Goal: Task Accomplishment & Management: Complete application form

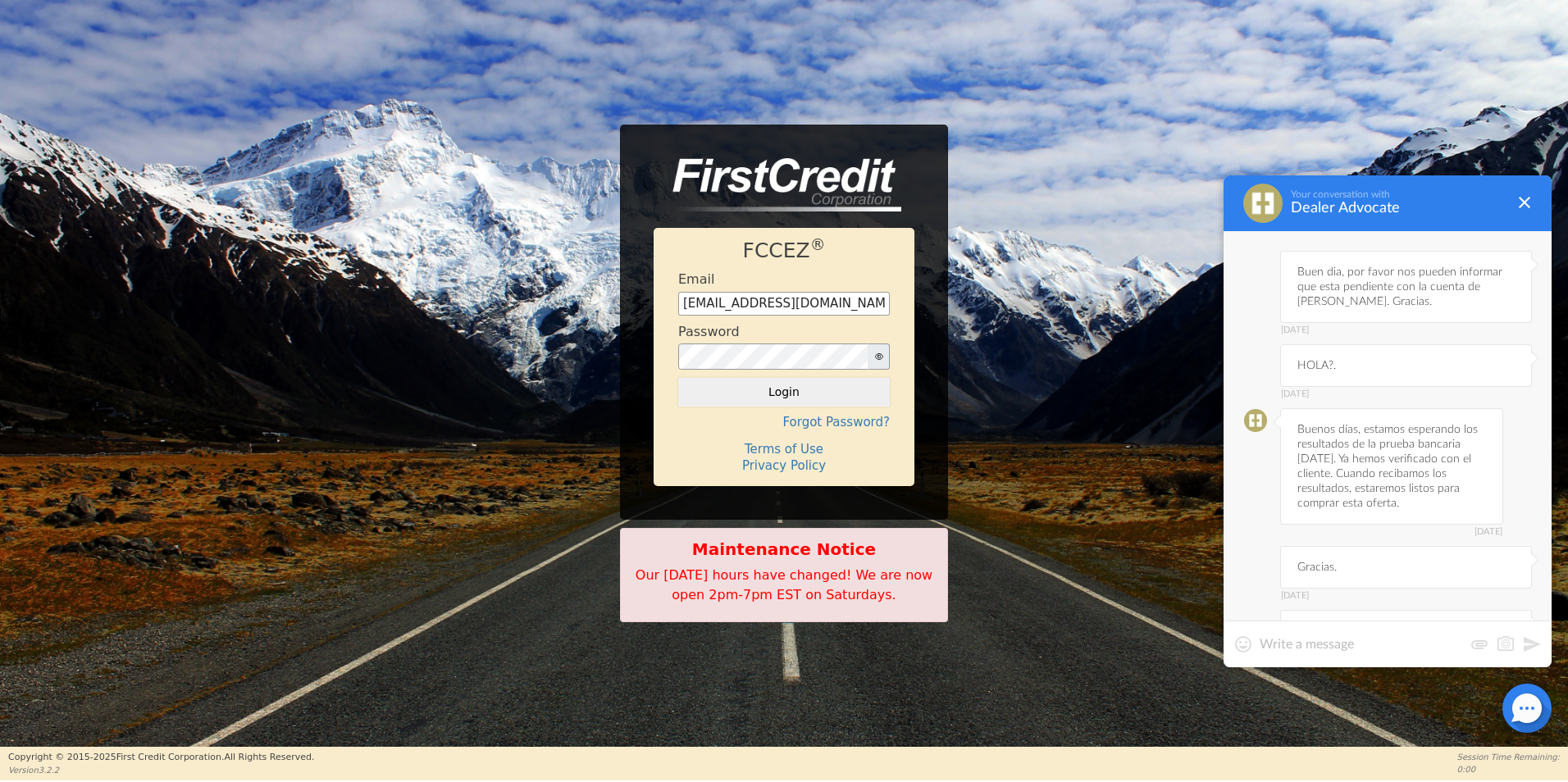
scroll to position [3933, 0]
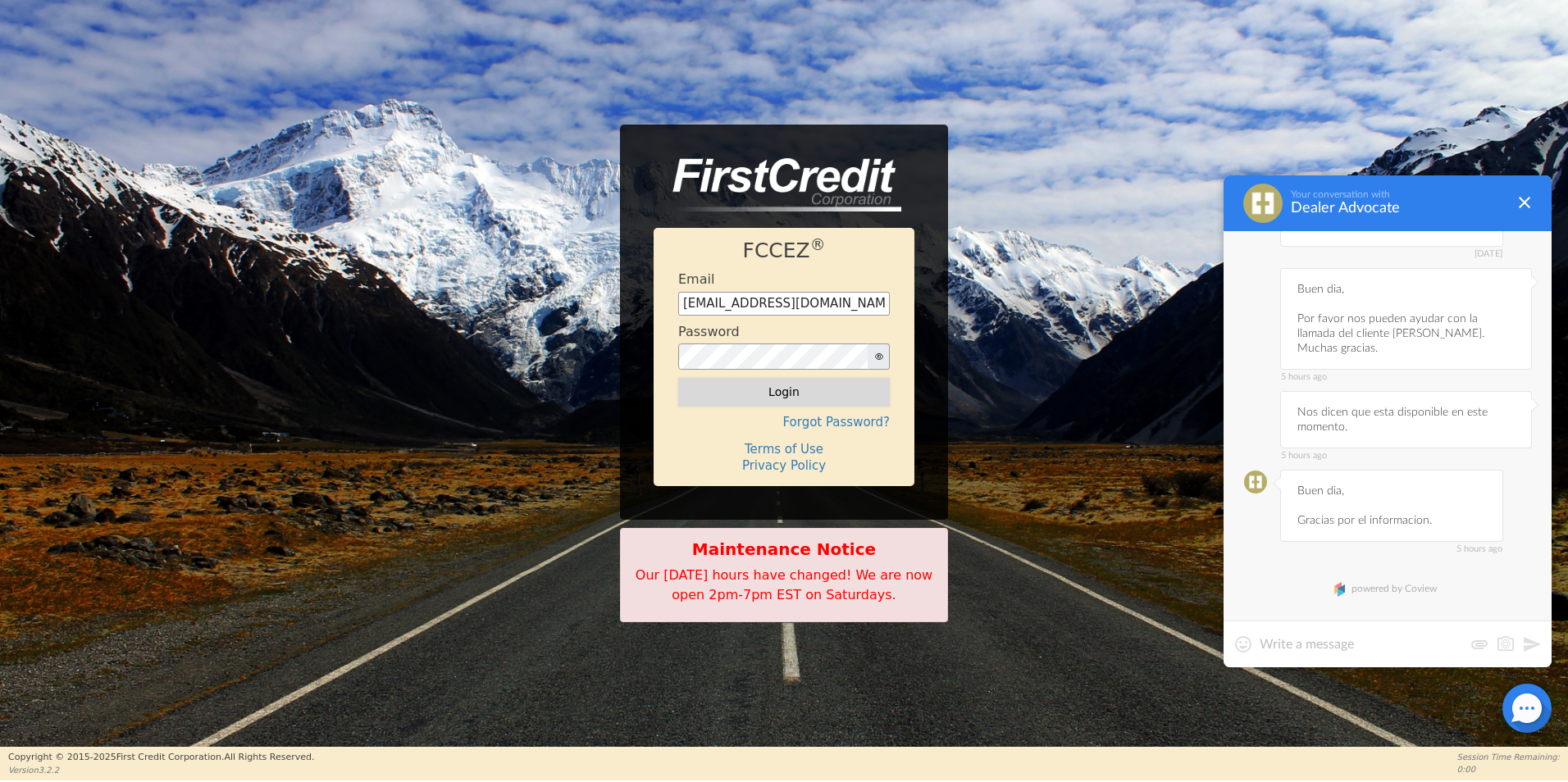
click at [829, 386] on button "Login" at bounding box center [784, 392] width 212 height 28
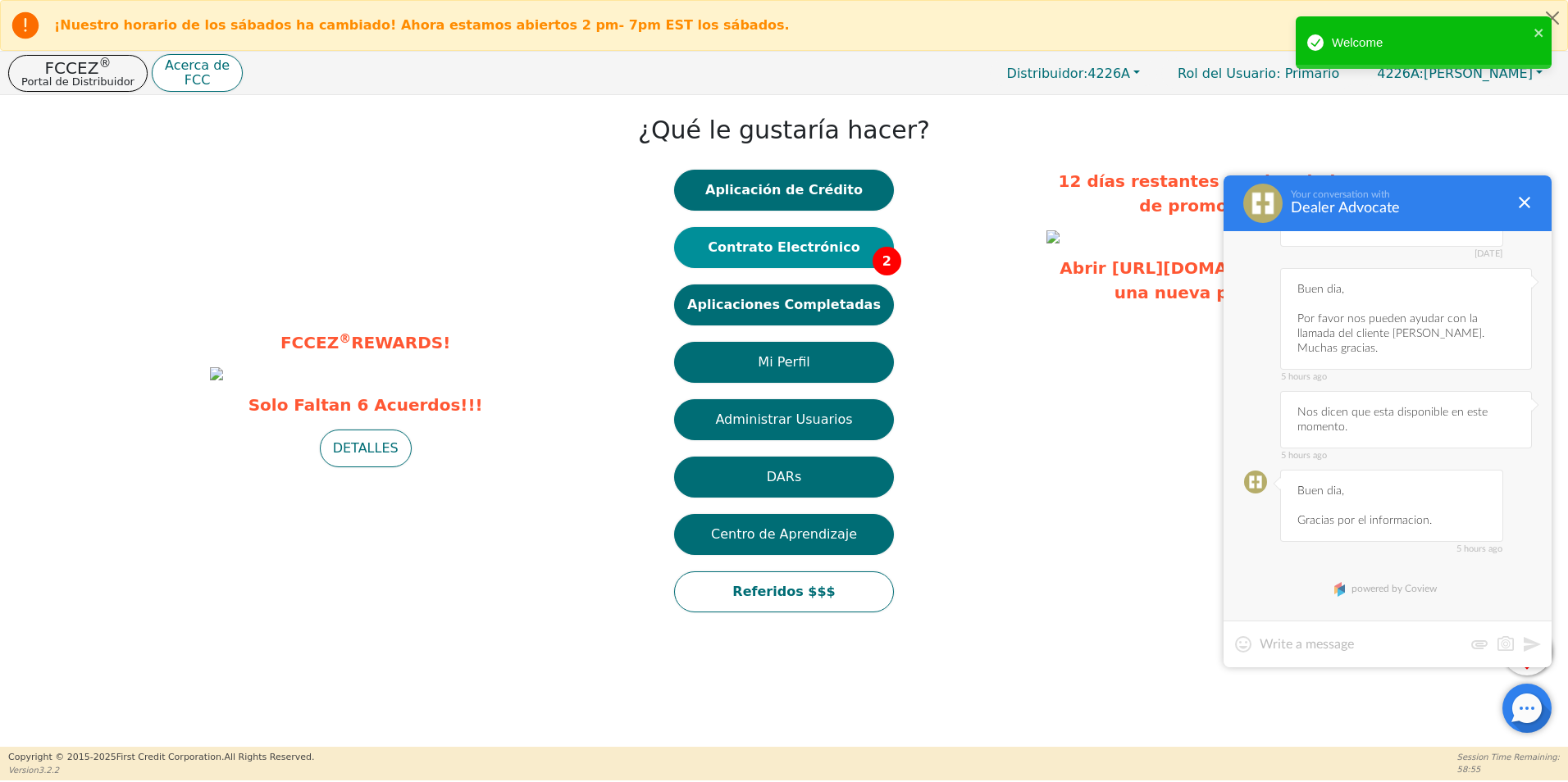
click at [821, 255] on button "Contrato Electrónico 2" at bounding box center [784, 247] width 220 height 41
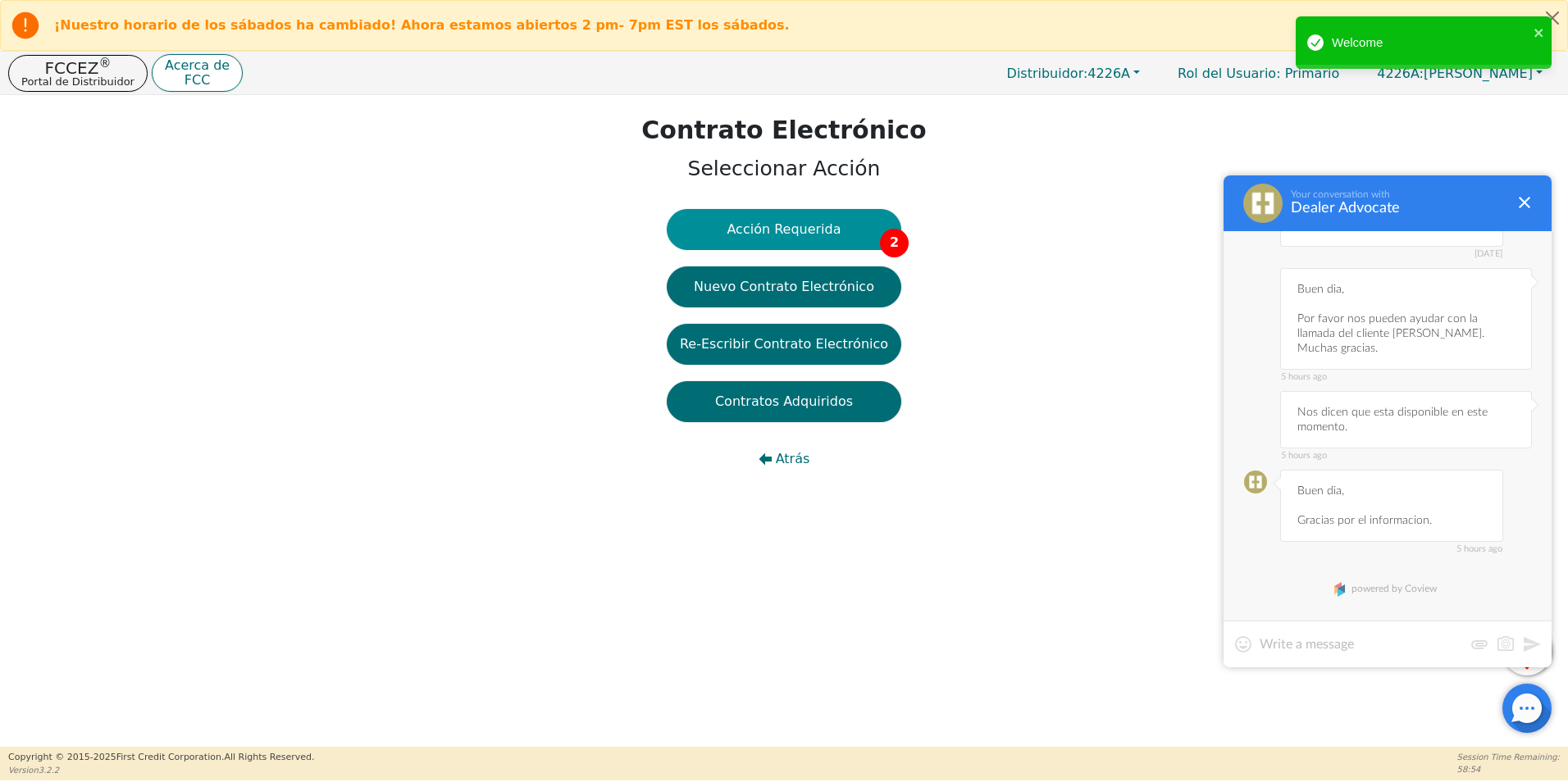
click at [855, 229] on button "Acción Requerida 2" at bounding box center [784, 229] width 235 height 41
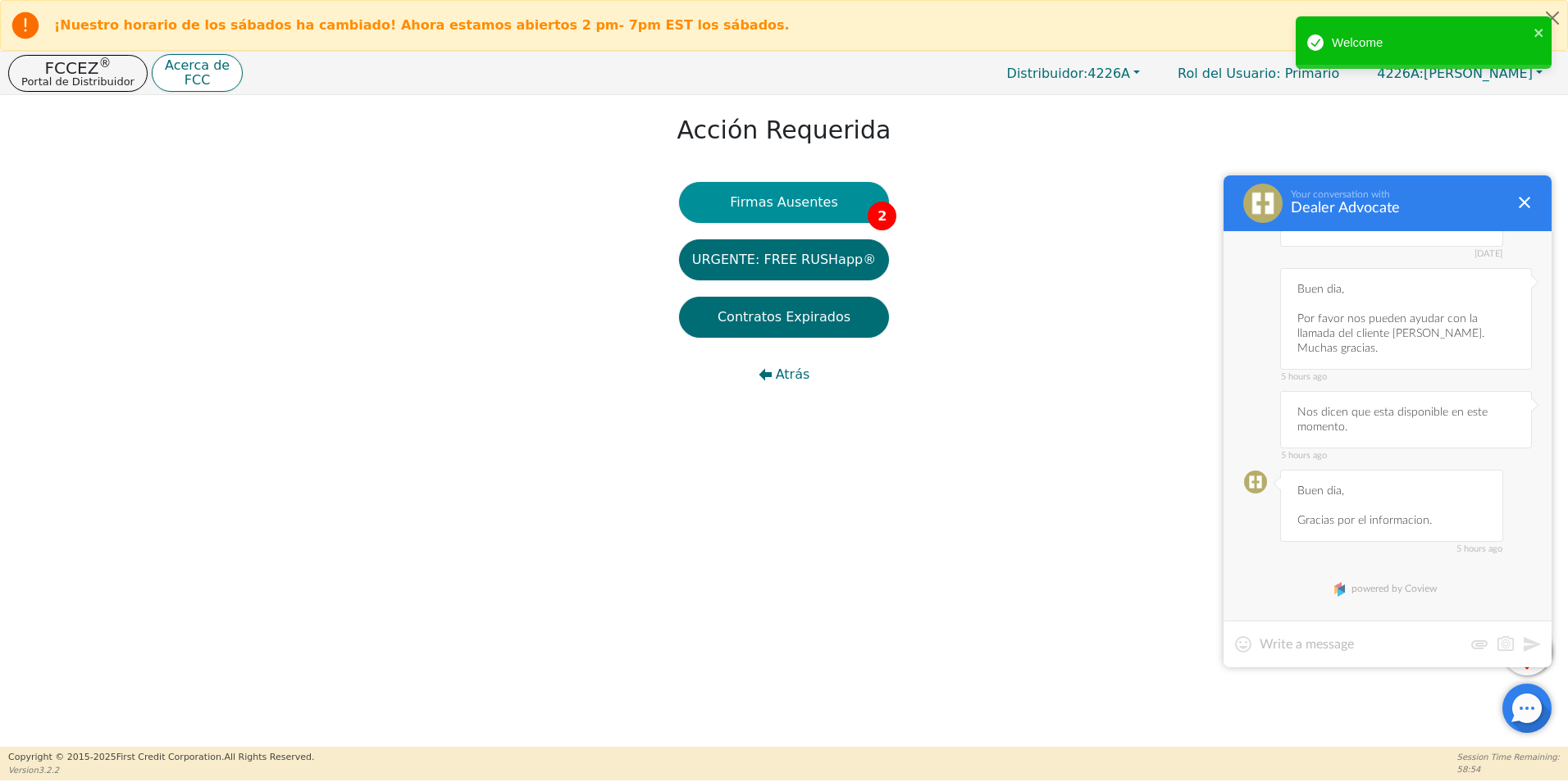
click at [831, 201] on button "Firmas Ausentes 2" at bounding box center [784, 202] width 210 height 41
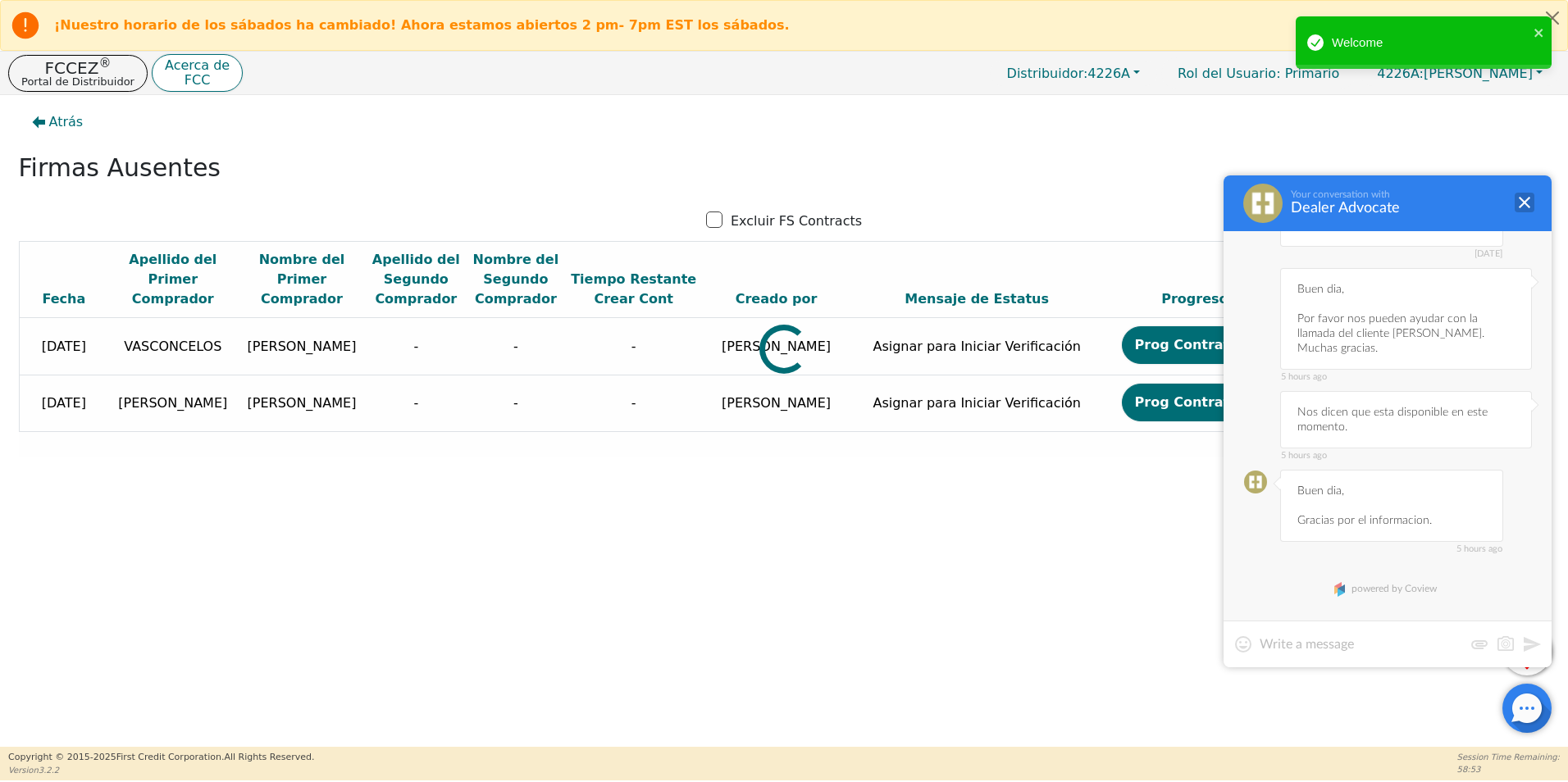
click at [1529, 198] on div at bounding box center [1525, 202] width 20 height 20
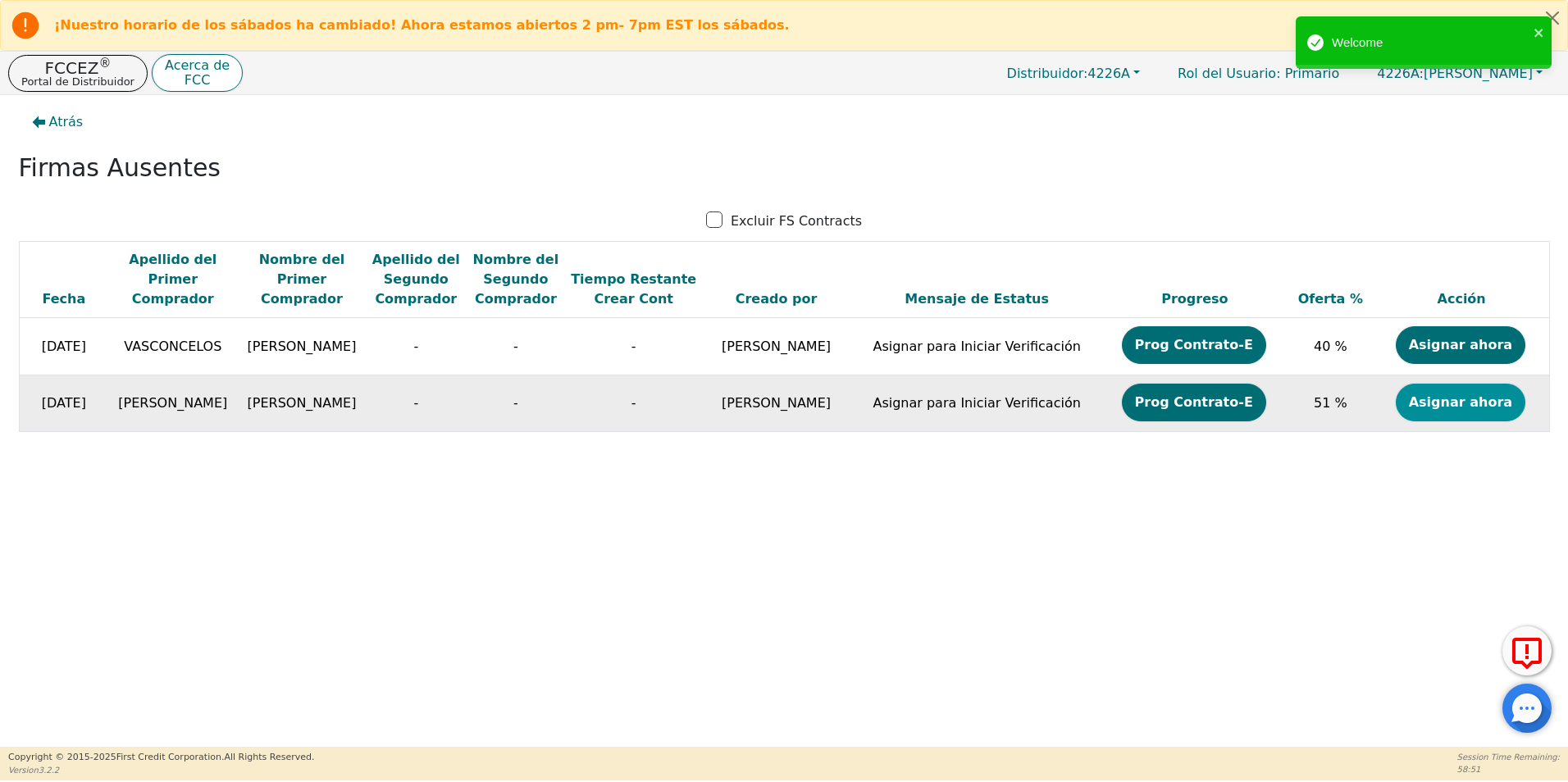
click at [1442, 405] on button "Asignar ahora" at bounding box center [1461, 403] width 130 height 38
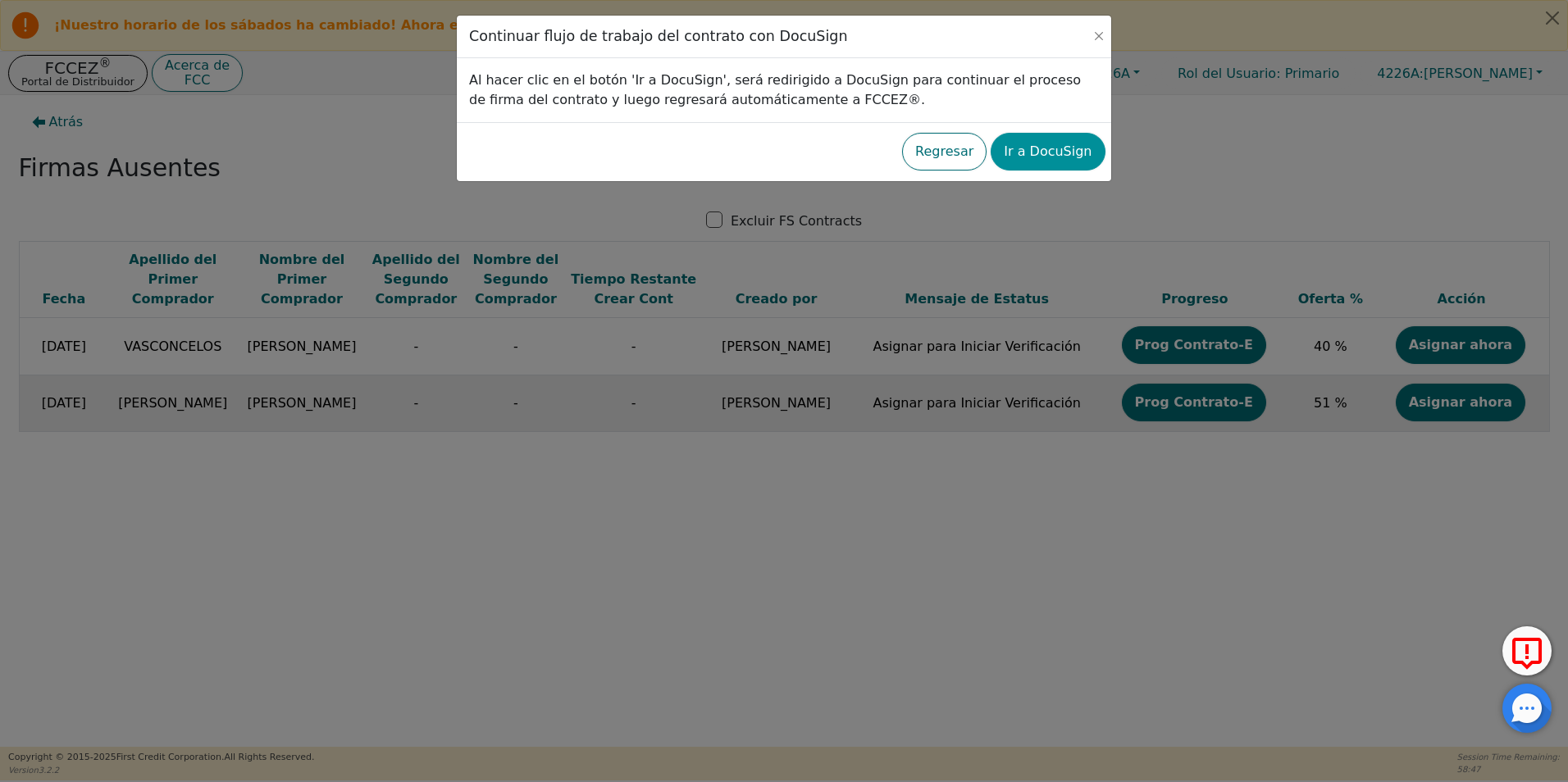
click at [1051, 161] on button "Ir a DocuSign" at bounding box center [1048, 152] width 114 height 38
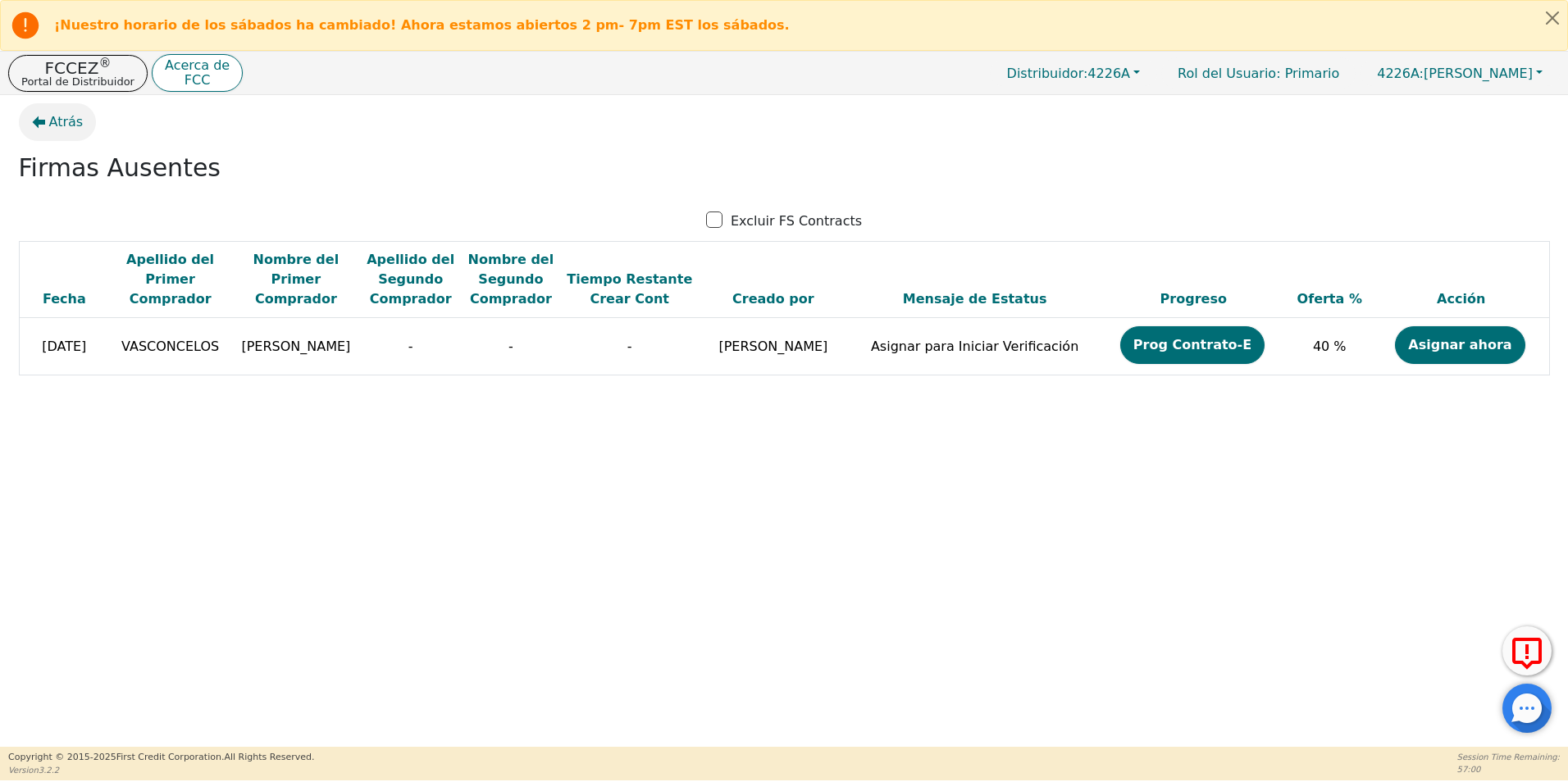
click at [69, 126] on span "Atrás" at bounding box center [66, 122] width 35 height 20
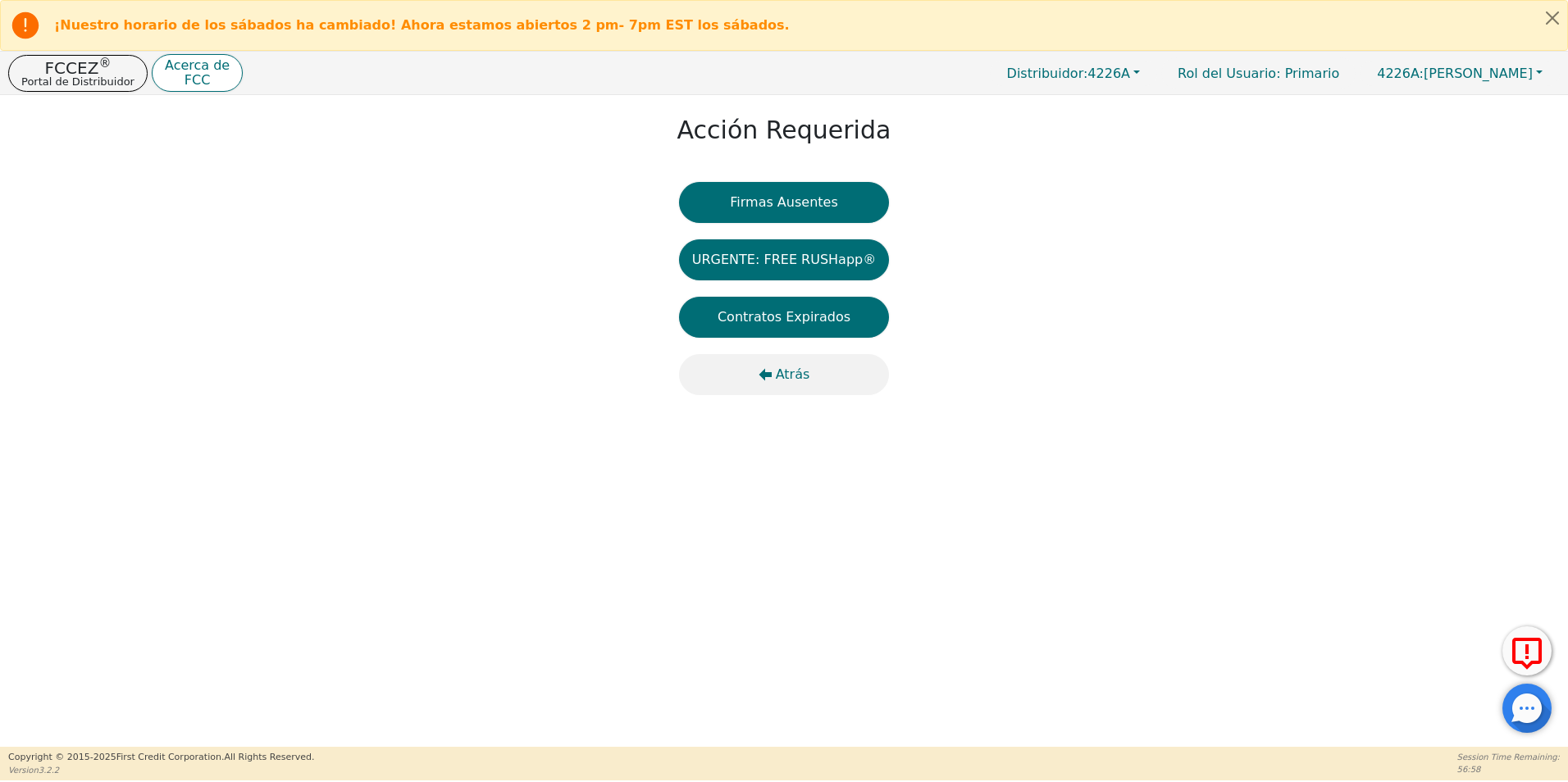
click at [788, 360] on button "Atrás" at bounding box center [784, 374] width 210 height 41
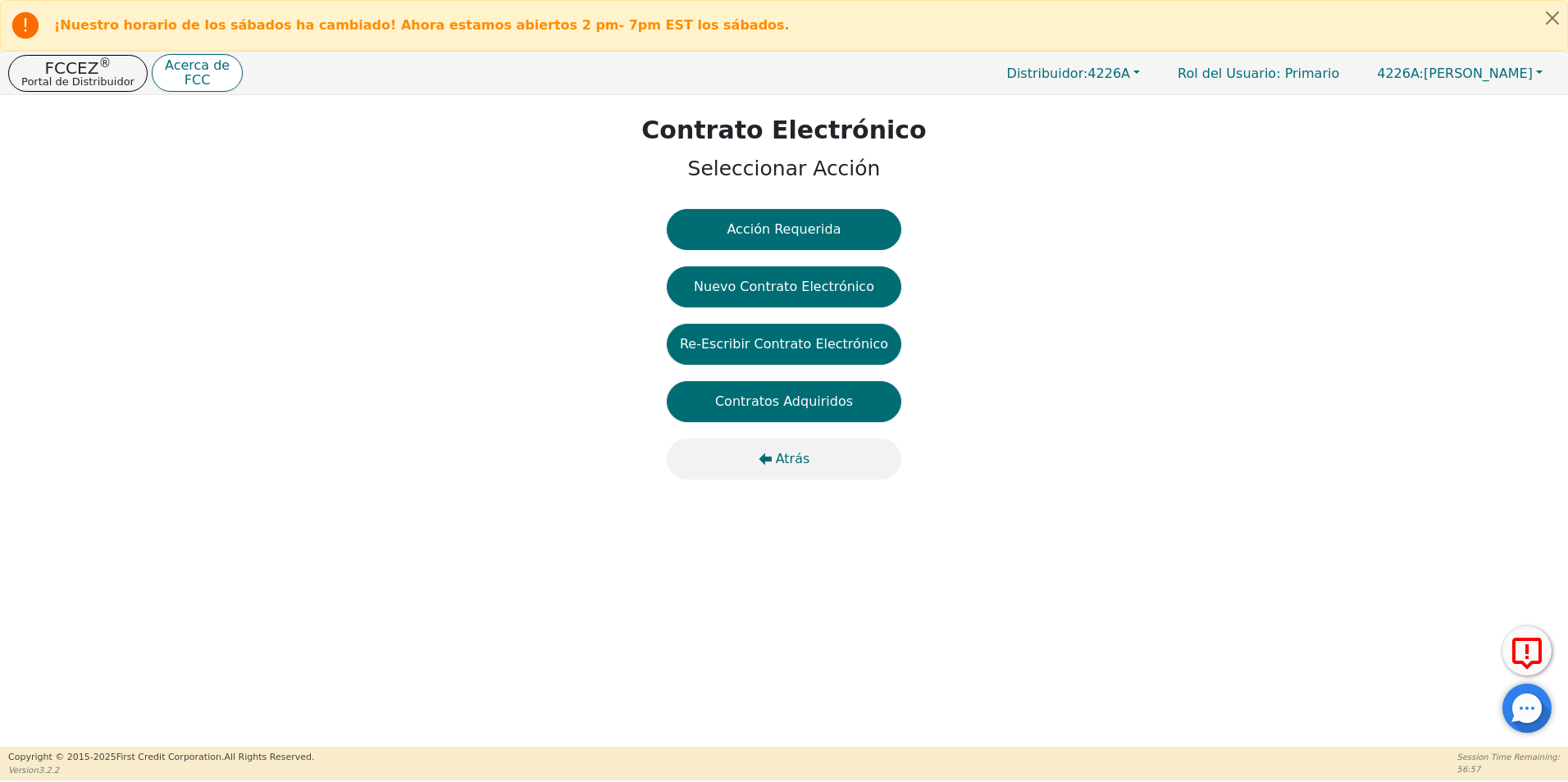
click at [781, 450] on span "Atrás" at bounding box center [793, 459] width 35 height 20
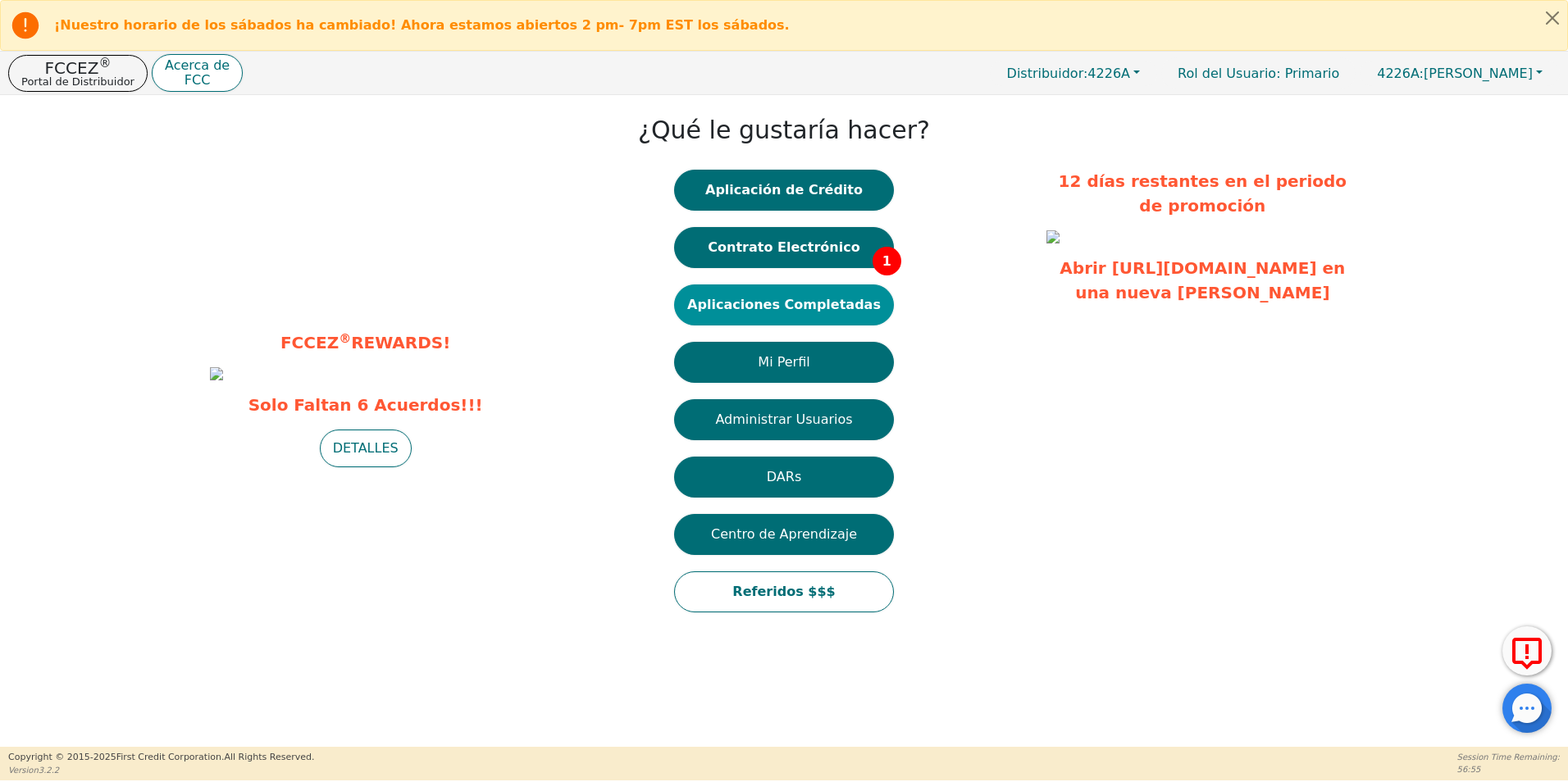
click at [801, 301] on button "Aplicaciones Completadas" at bounding box center [784, 305] width 220 height 41
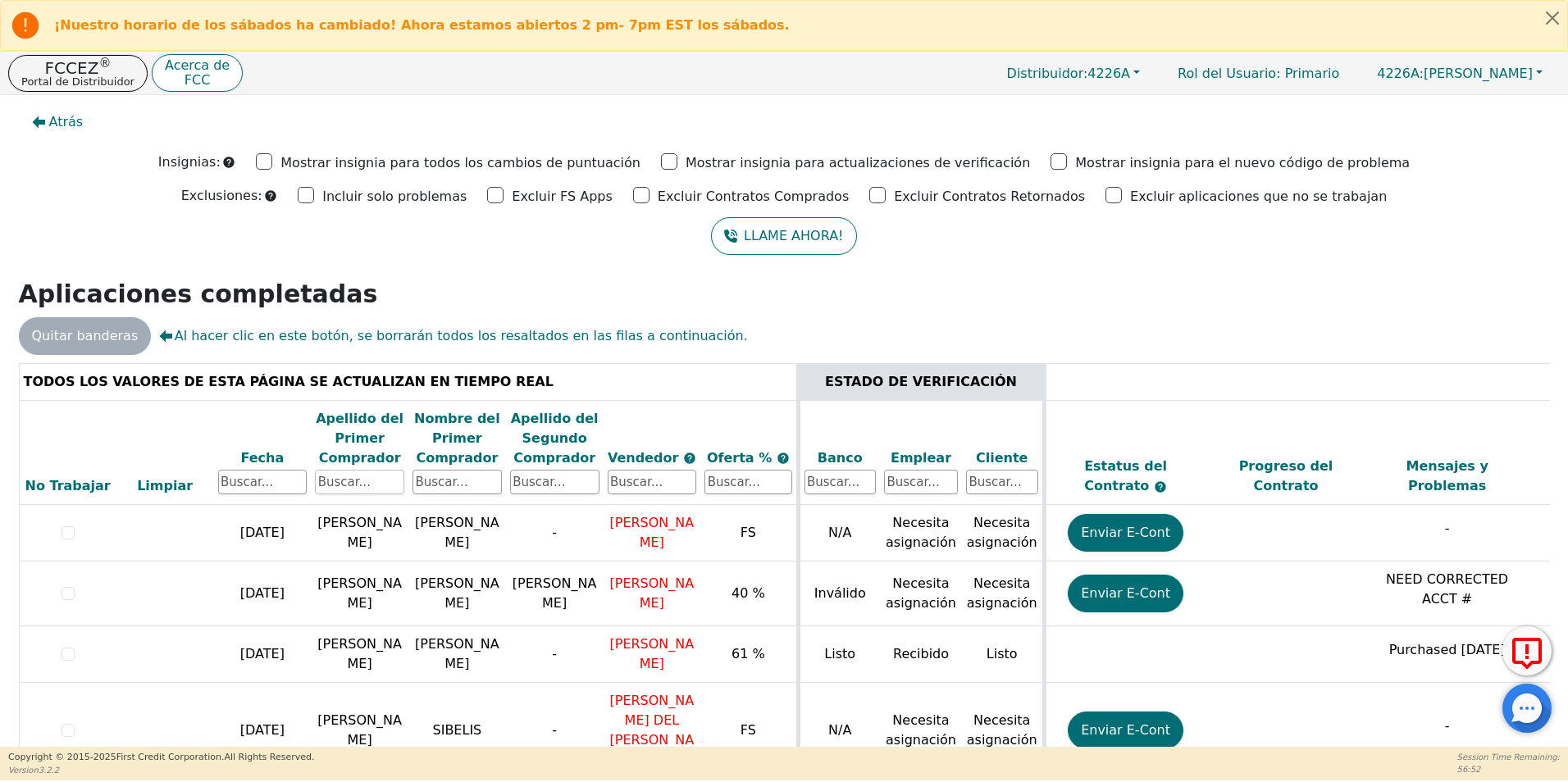
click at [356, 483] on input "text" at bounding box center [360, 482] width 90 height 24
type input "vivar"
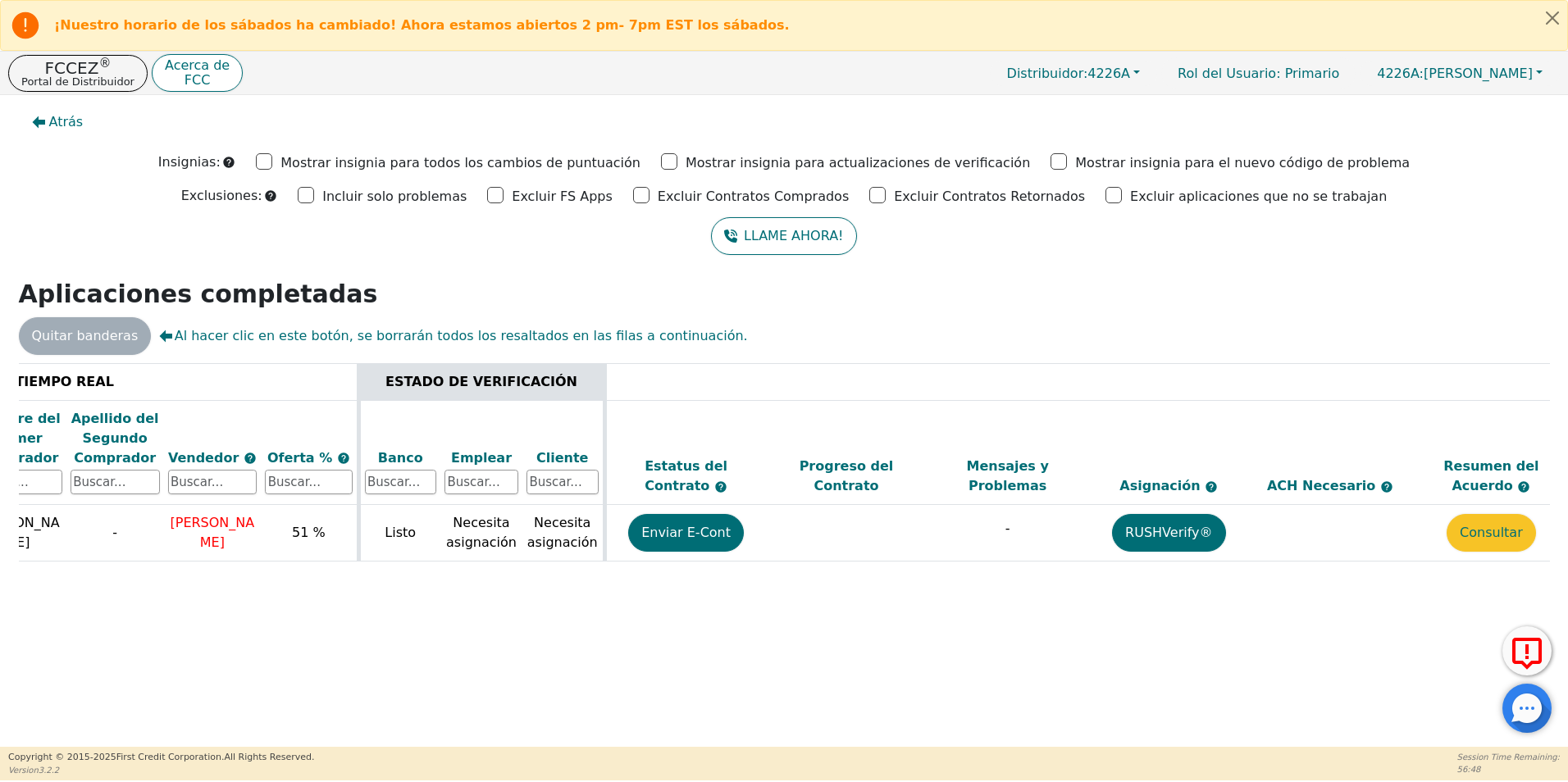
scroll to position [0, 463]
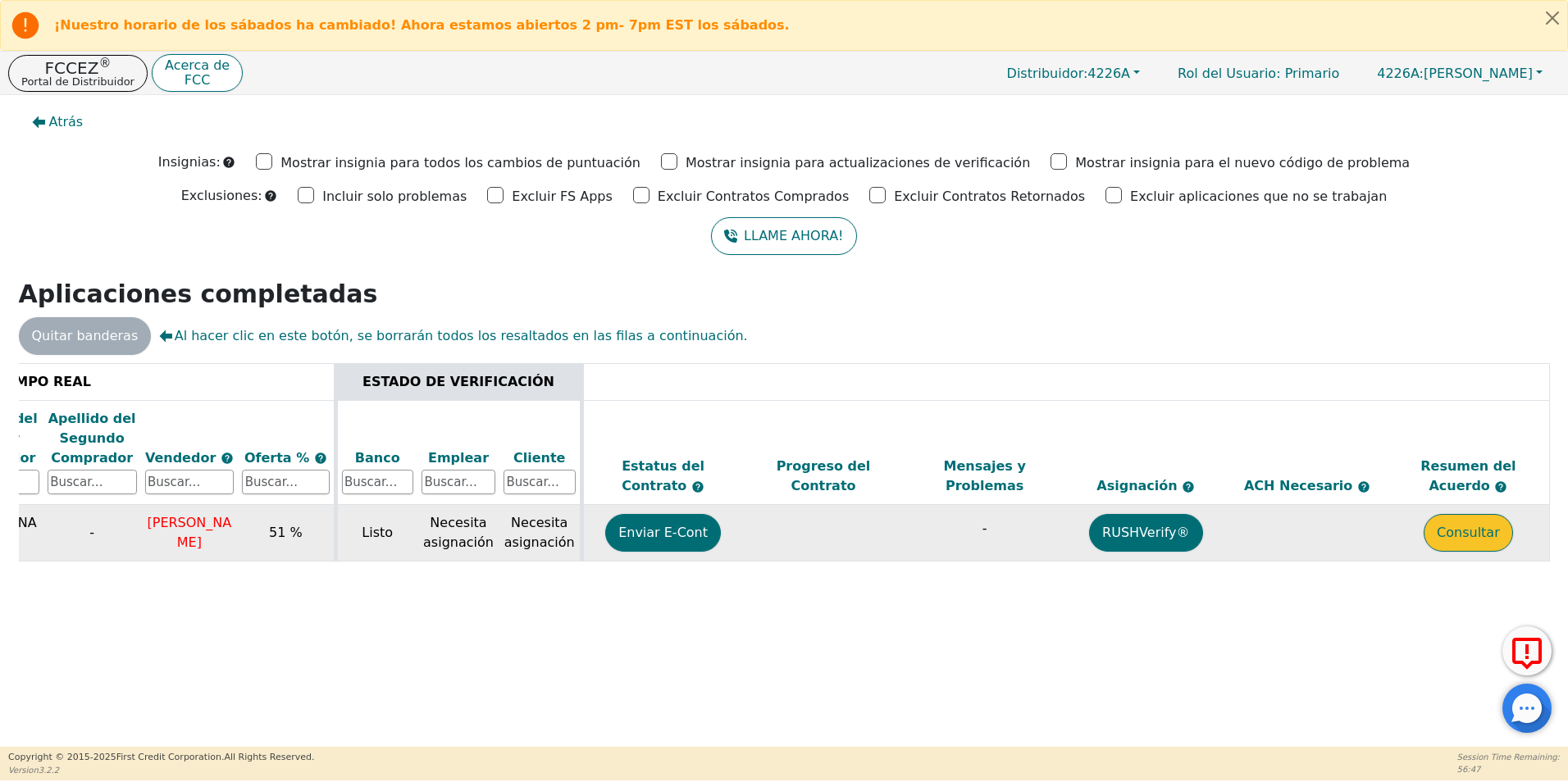
click at [1496, 534] on button "Consultar" at bounding box center [1469, 533] width 90 height 38
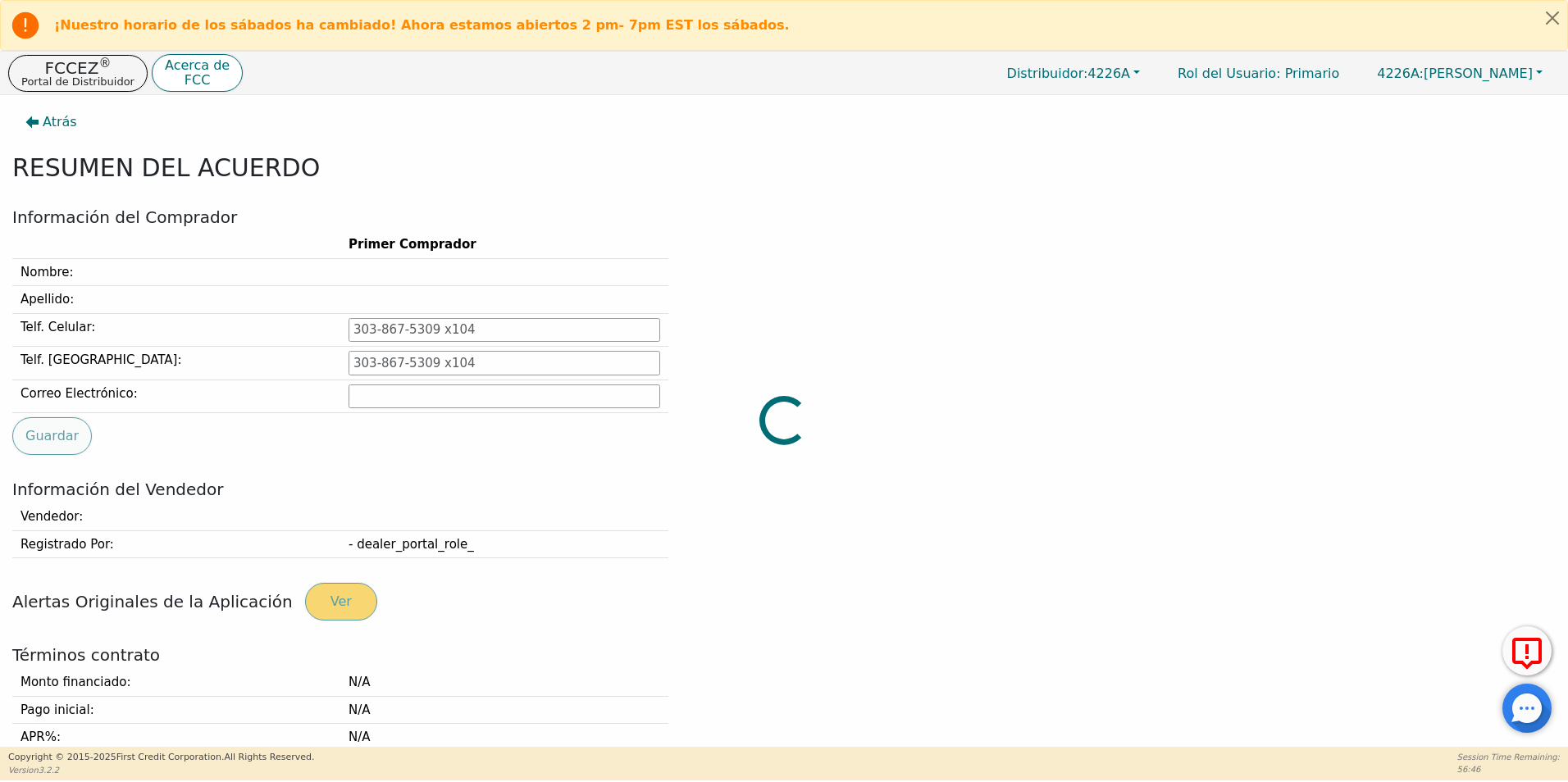
type input "954-589-3495"
type input "Vivar5559@gmail.com"
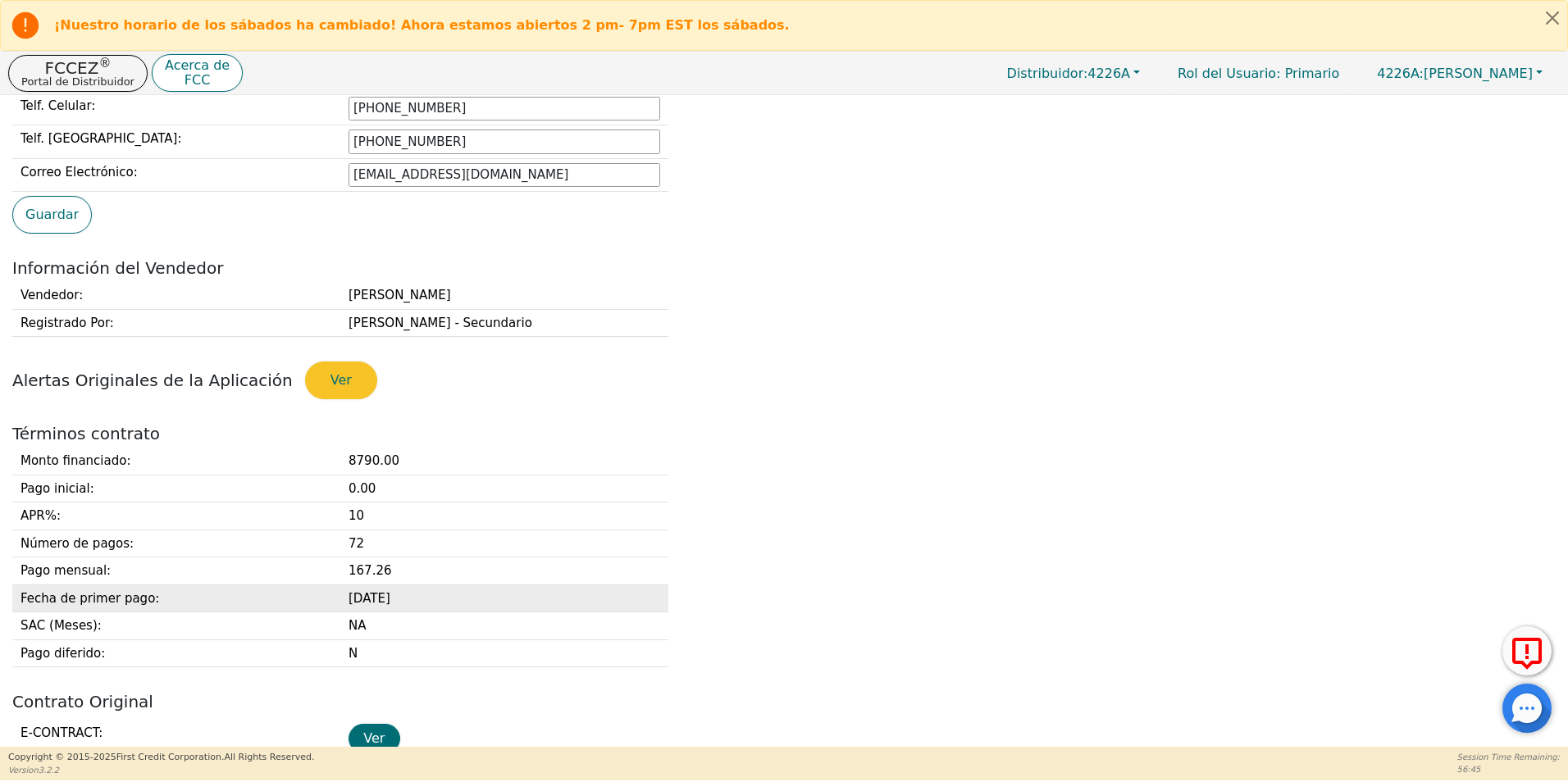
scroll to position [328, 0]
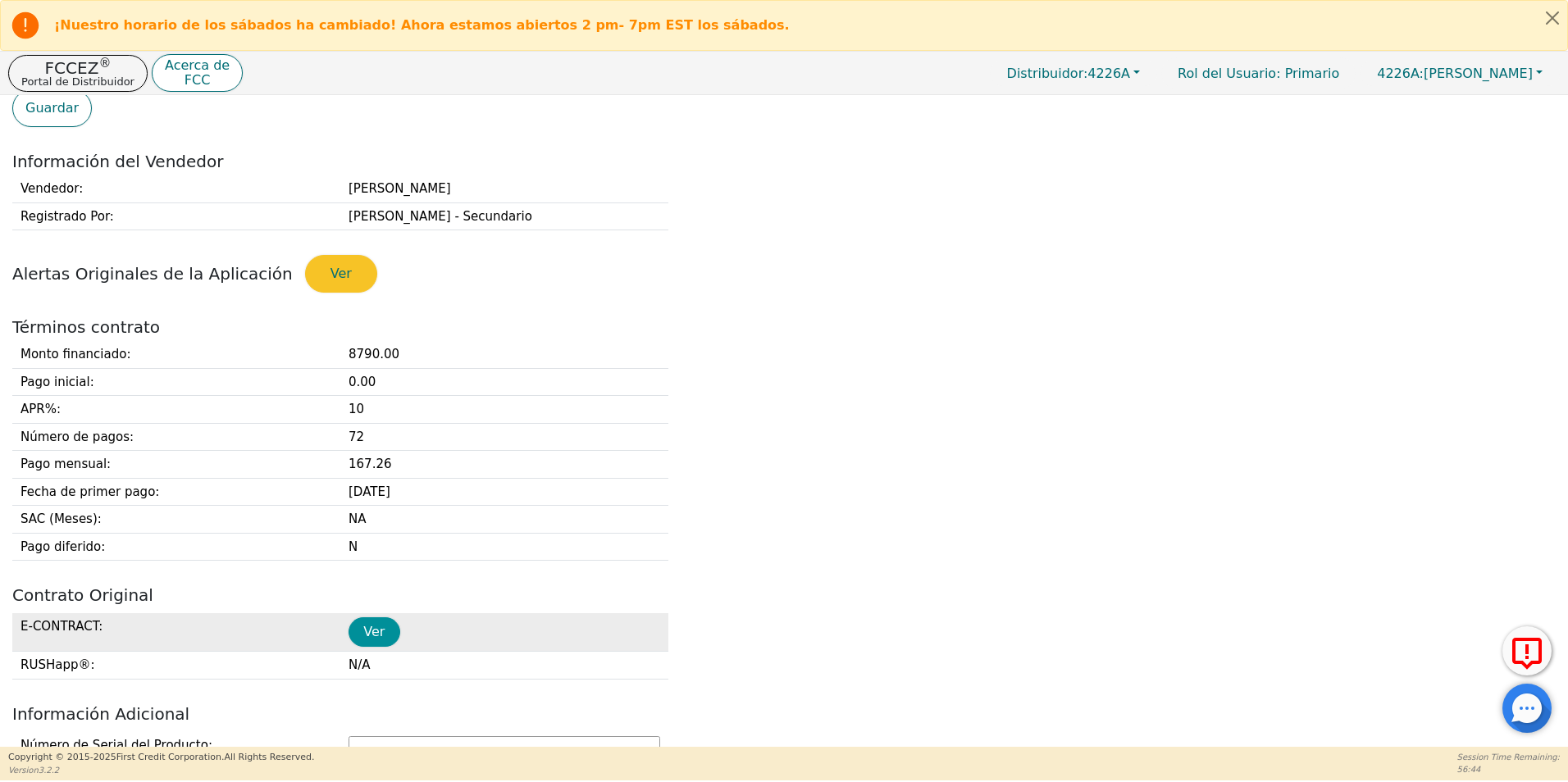
click at [376, 637] on button "Ver" at bounding box center [375, 632] width 52 height 29
